Goal: Task Accomplishment & Management: Manage account settings

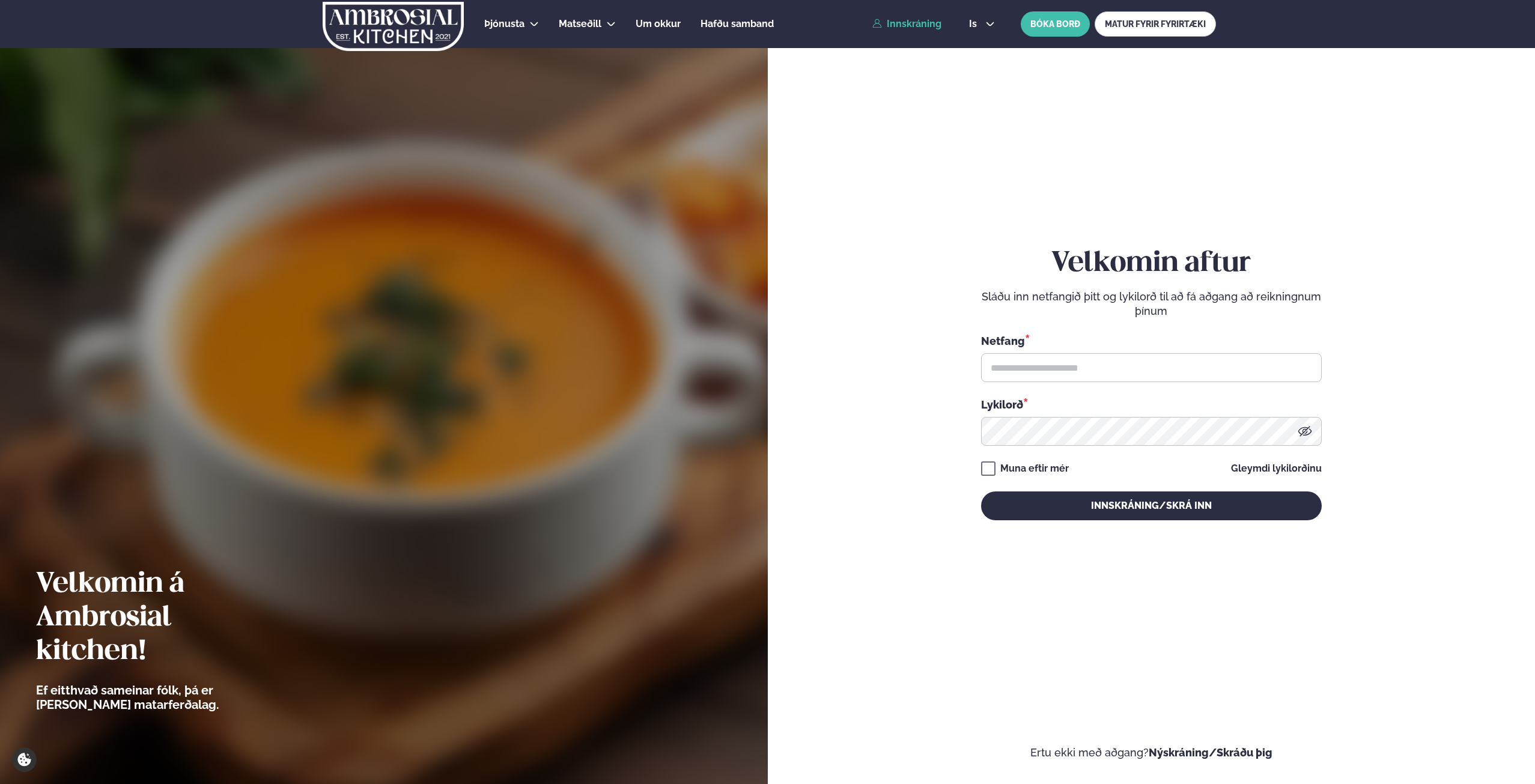
click at [1070, 351] on div "Netfang *" at bounding box center [1151, 357] width 341 height 49
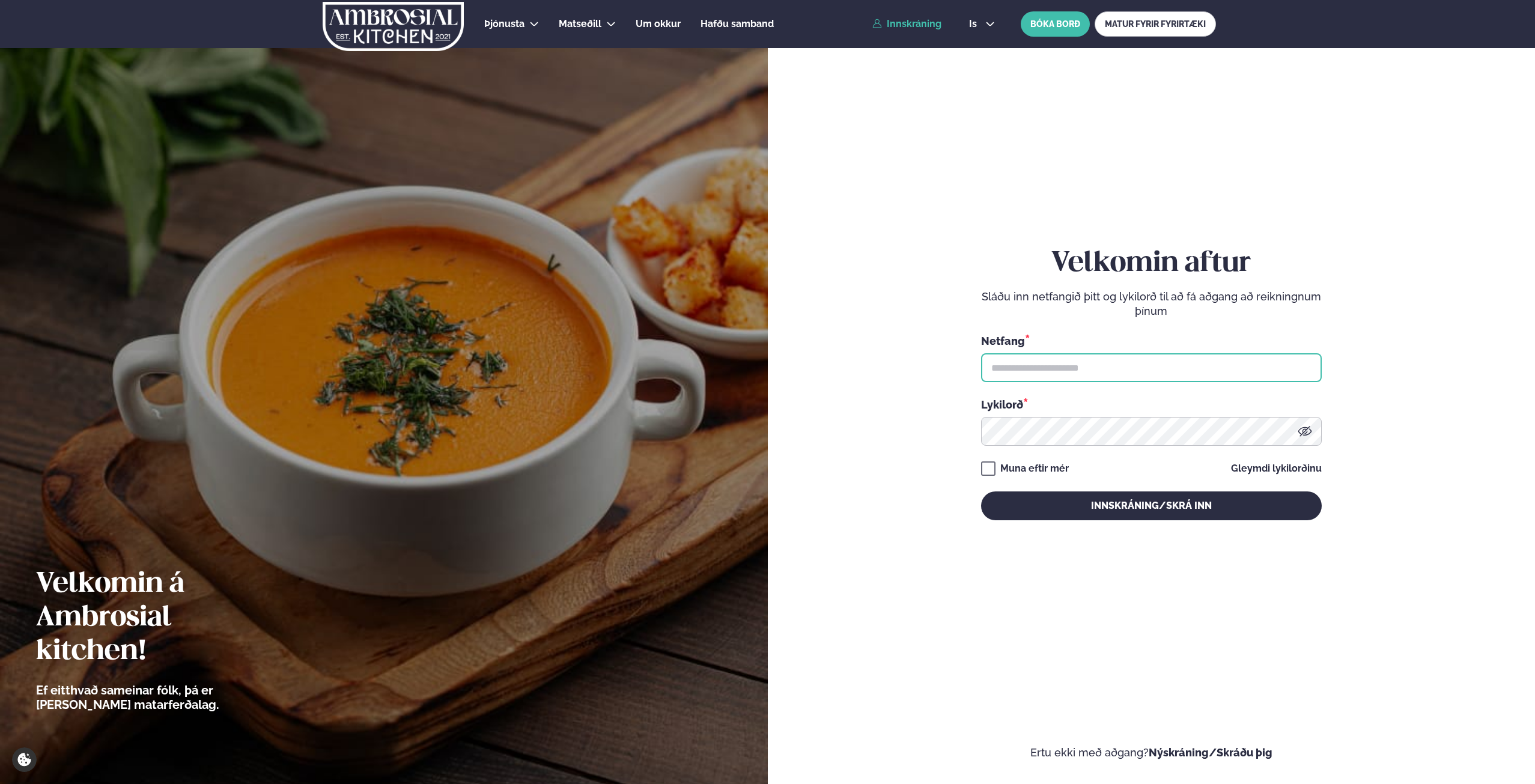
click at [1054, 365] on input "text" at bounding box center [1151, 368] width 341 height 29
click at [1054, 361] on input "text" at bounding box center [1151, 368] width 341 height 29
type input "**********"
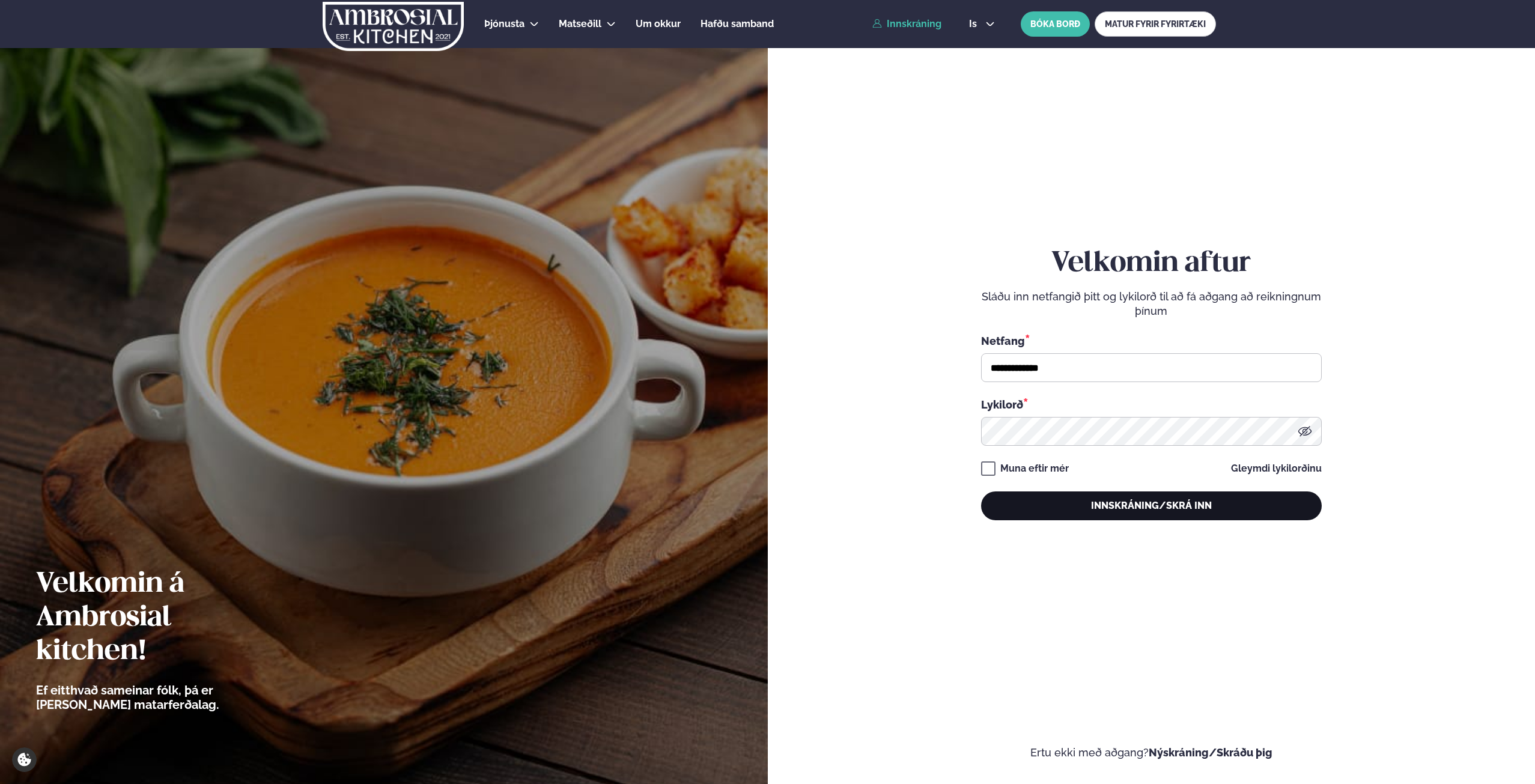
click at [1186, 513] on button "Innskráning/Skrá inn" at bounding box center [1151, 505] width 341 height 29
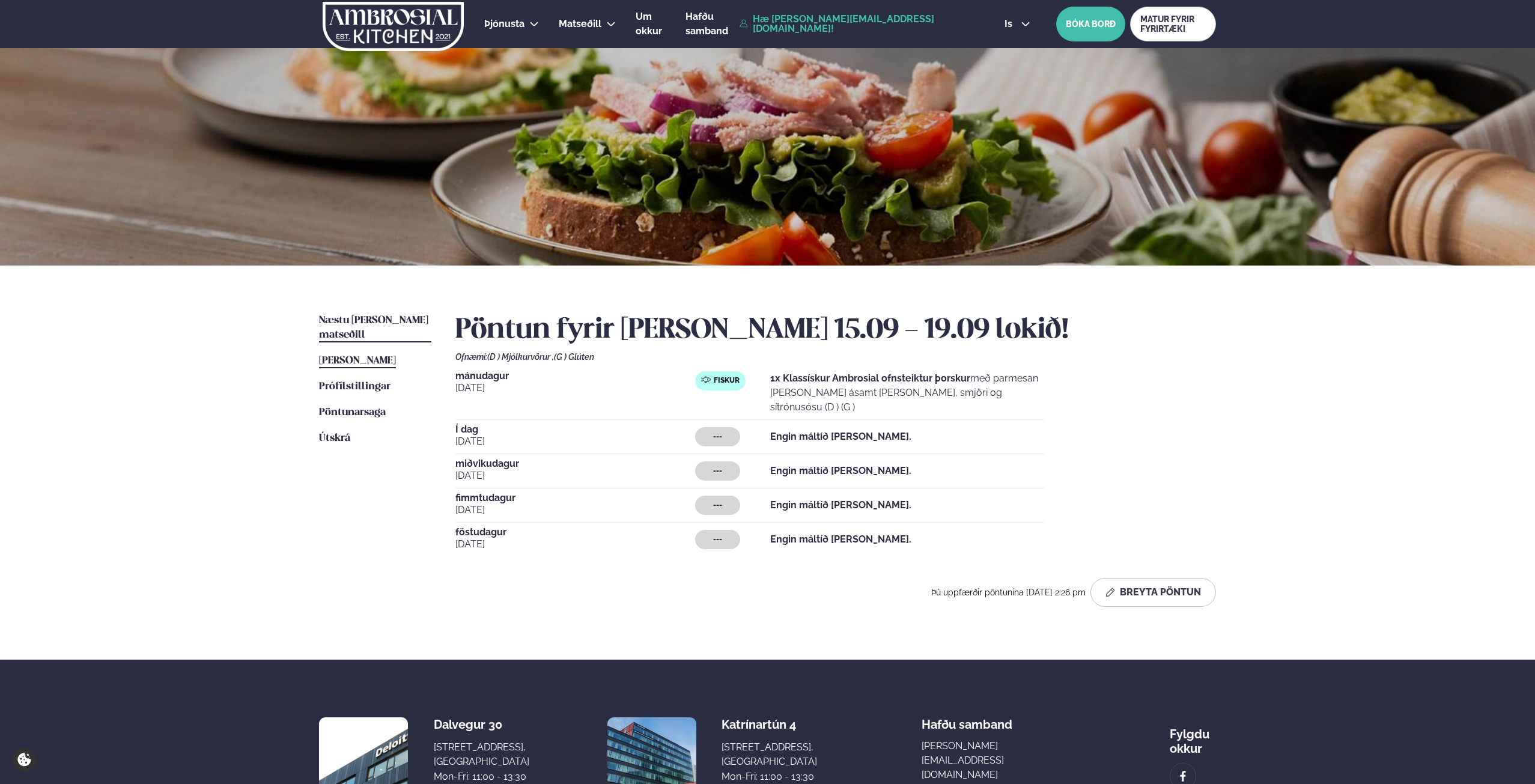
click at [379, 319] on span "Næstu [PERSON_NAME] matseðill" at bounding box center [373, 327] width 110 height 25
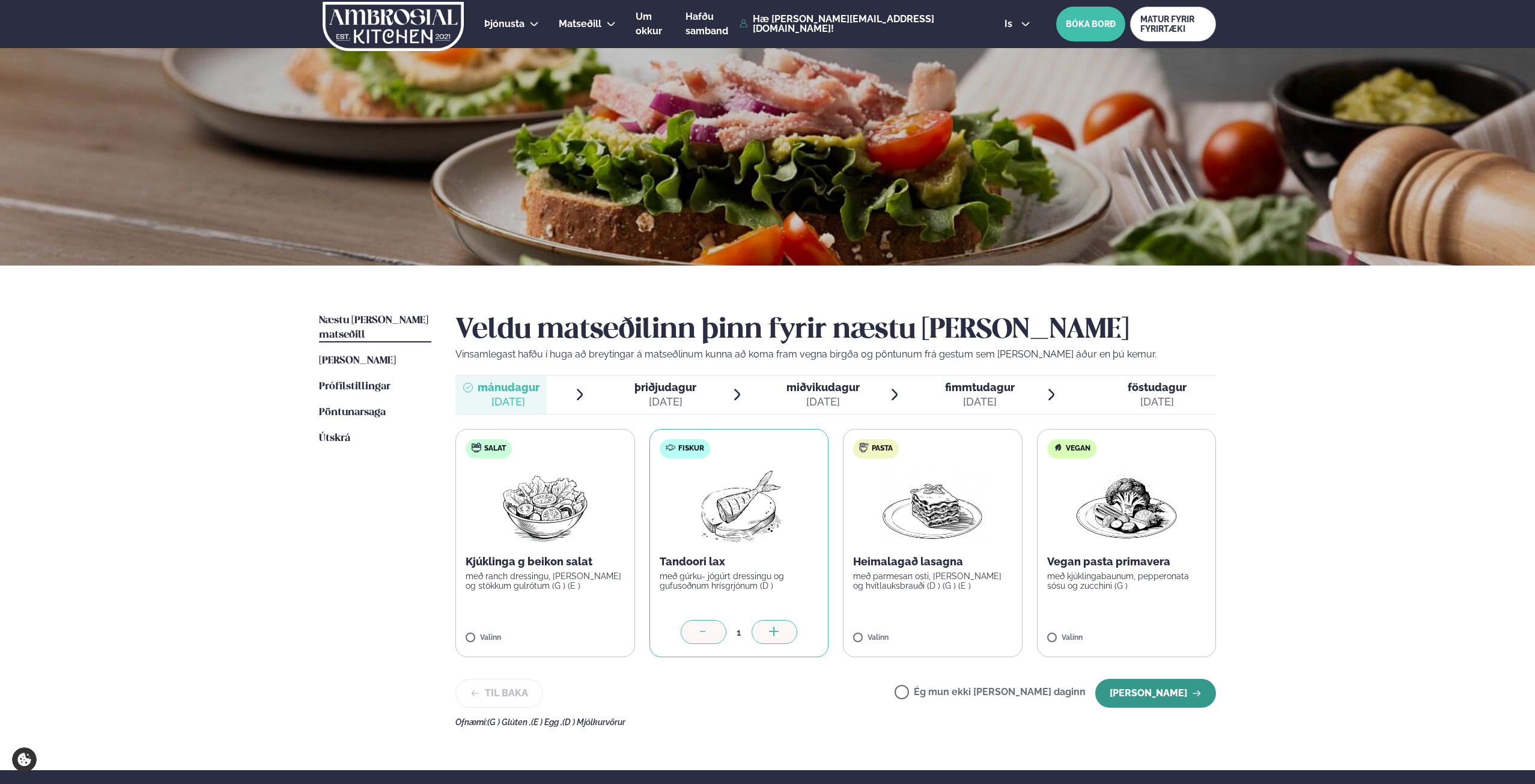
click at [1132, 686] on button "[PERSON_NAME]" at bounding box center [1155, 693] width 121 height 29
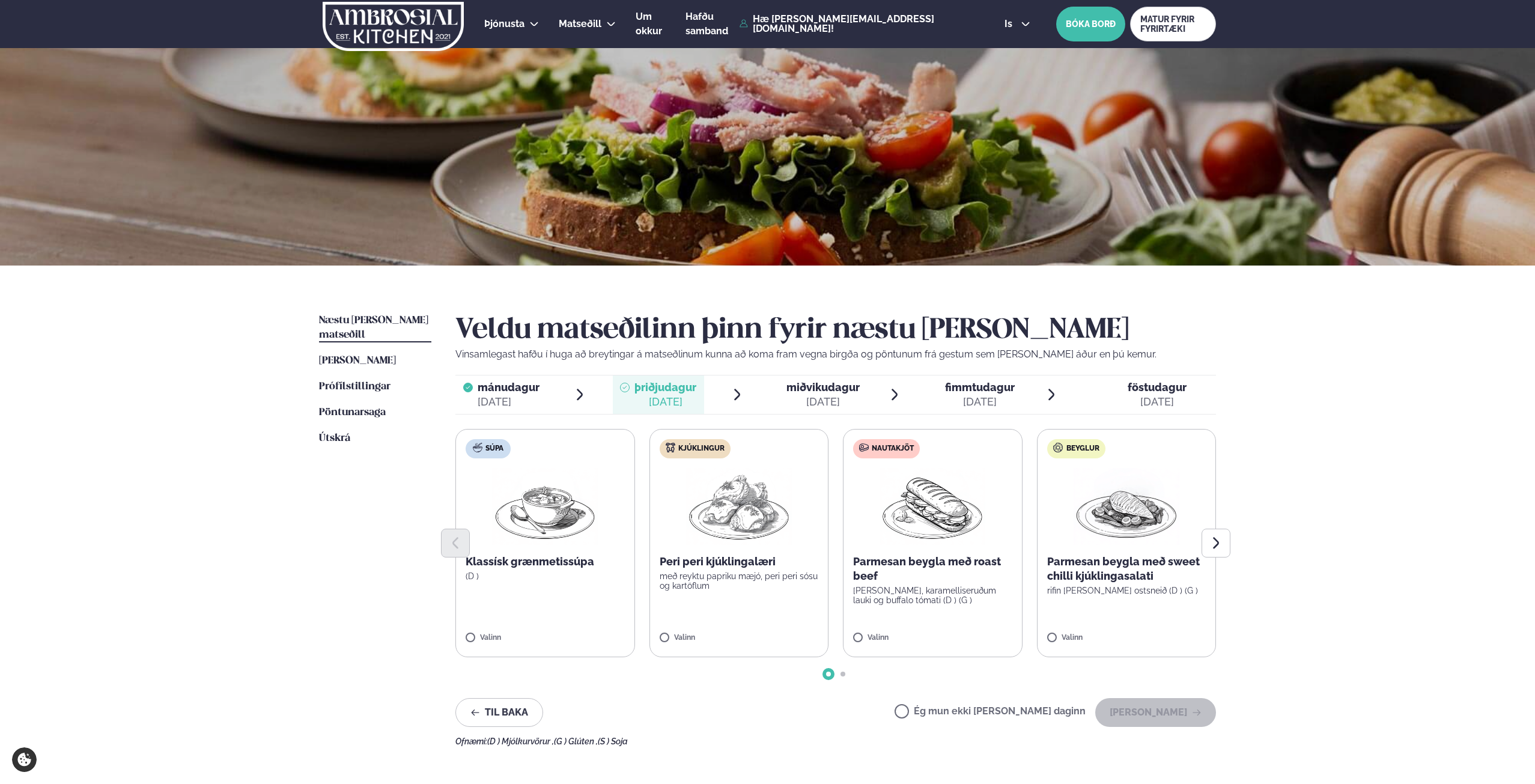
click at [839, 393] on span "miðvikudagur" at bounding box center [823, 387] width 73 height 13
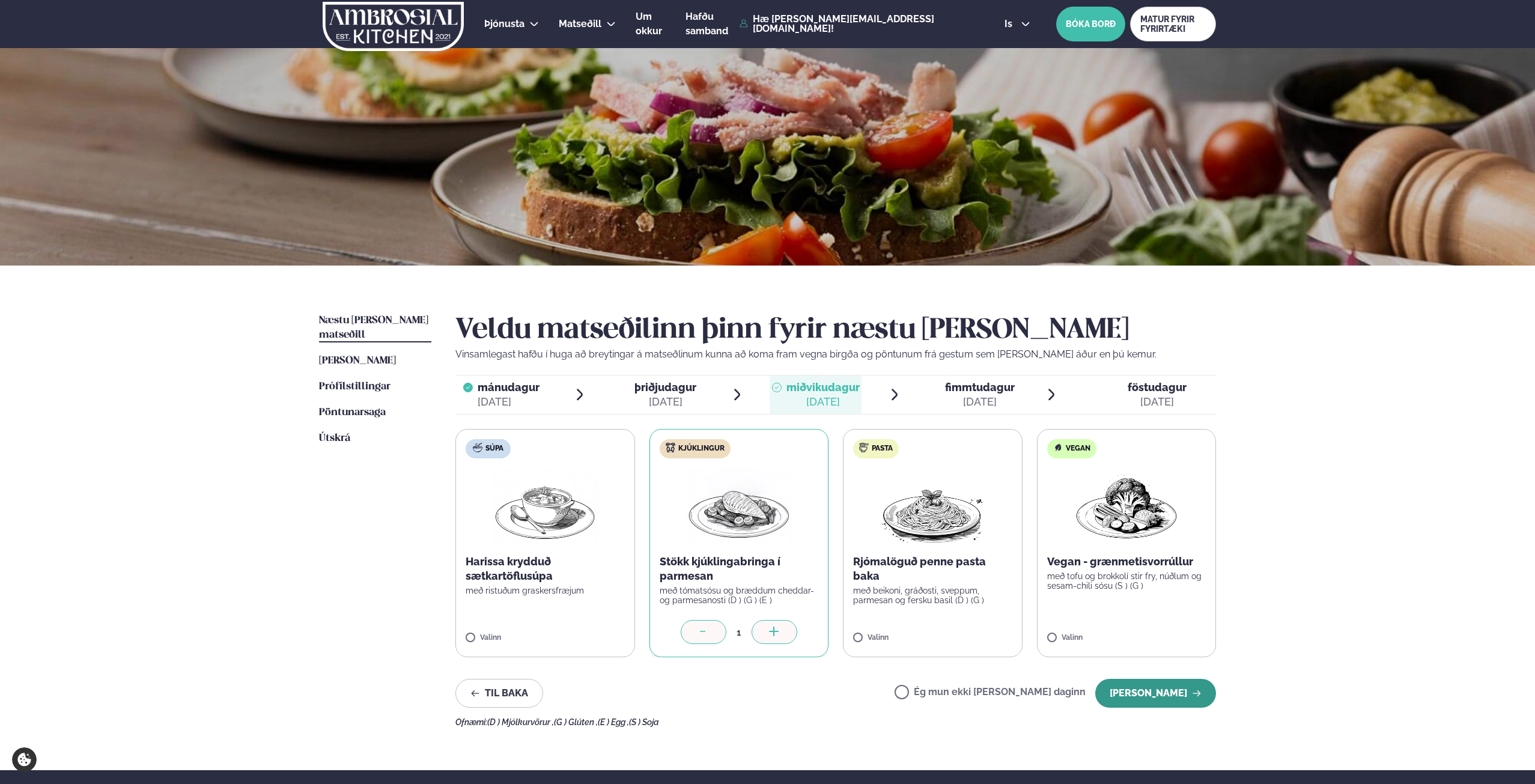
click at [1195, 698] on icon "button" at bounding box center [1197, 693] width 10 height 10
